Goal: Go to known website: Access a specific website the user already knows

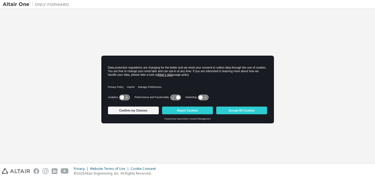
click at [176, 95] on icon at bounding box center [175, 97] width 10 height 5
click at [173, 96] on icon at bounding box center [175, 97] width 10 height 5
click at [142, 111] on button "Confirm my Choices" at bounding box center [133, 111] width 51 height 8
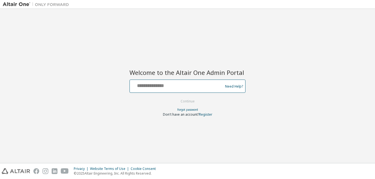
click at [161, 83] on input "text" at bounding box center [177, 85] width 90 height 8
type input "**********"
click at [178, 99] on button "Continue" at bounding box center [188, 101] width 26 height 8
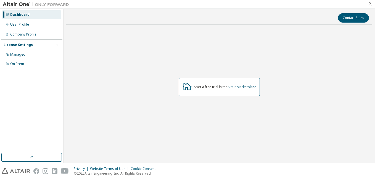
click at [21, 16] on div "Dashboard" at bounding box center [19, 14] width 19 height 4
click at [240, 86] on link "Altair Marketplace" at bounding box center [241, 87] width 29 height 5
